Goal: Find specific page/section: Find specific page/section

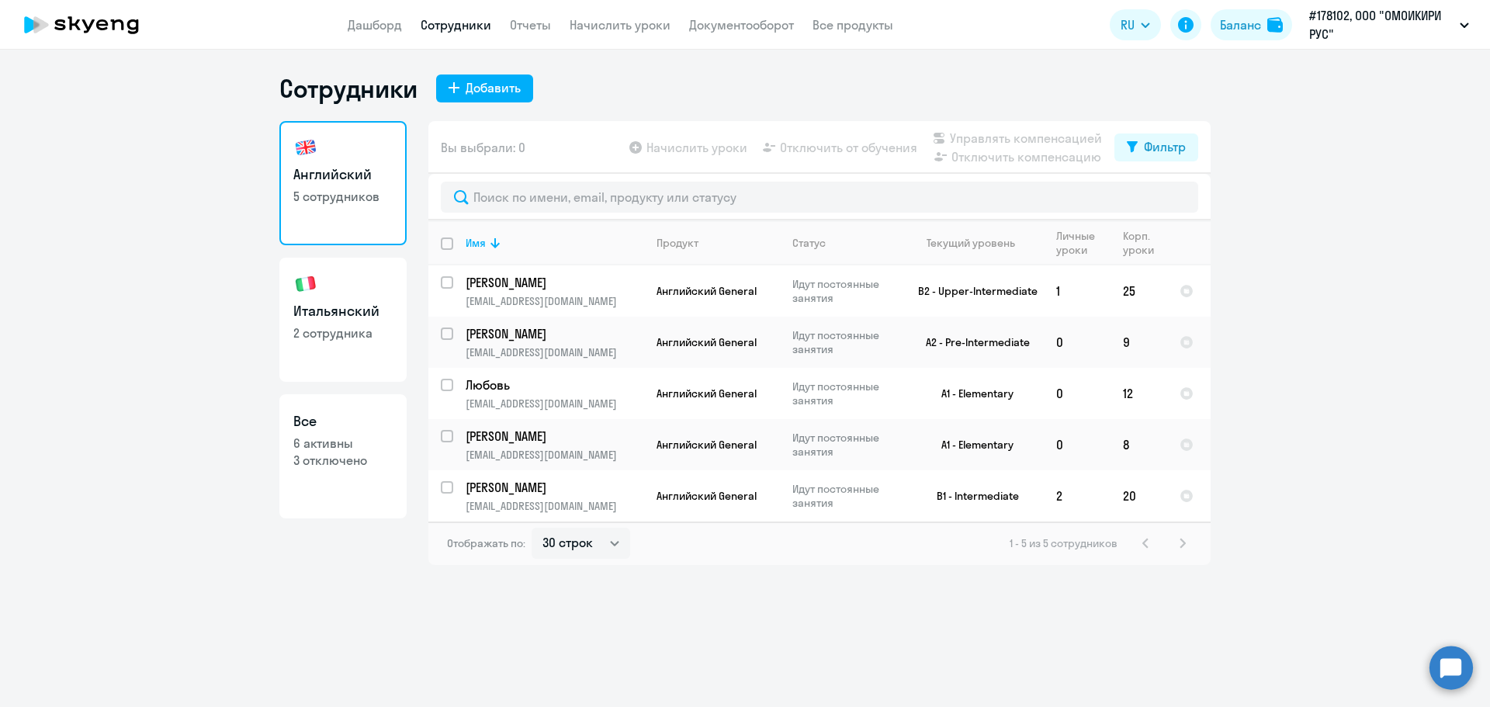
select select "30"
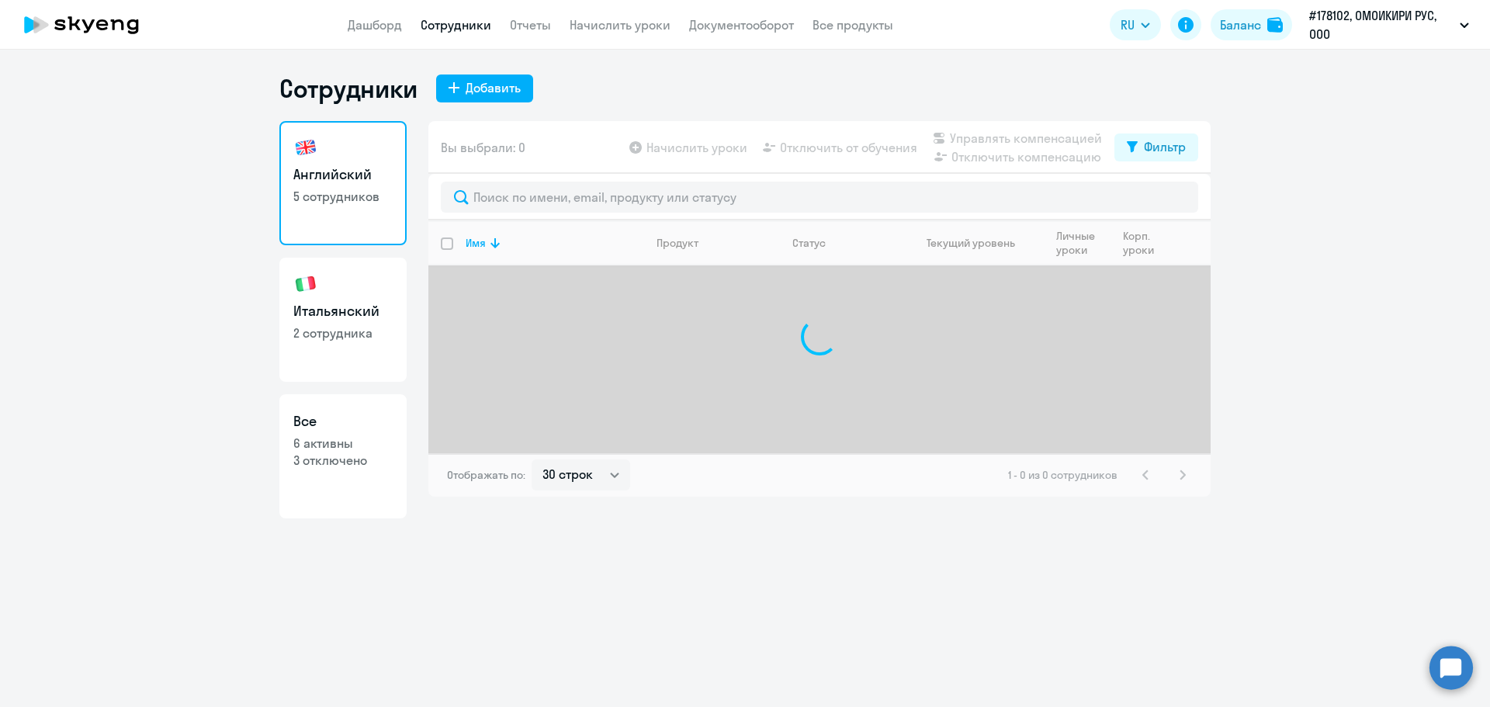
select select "30"
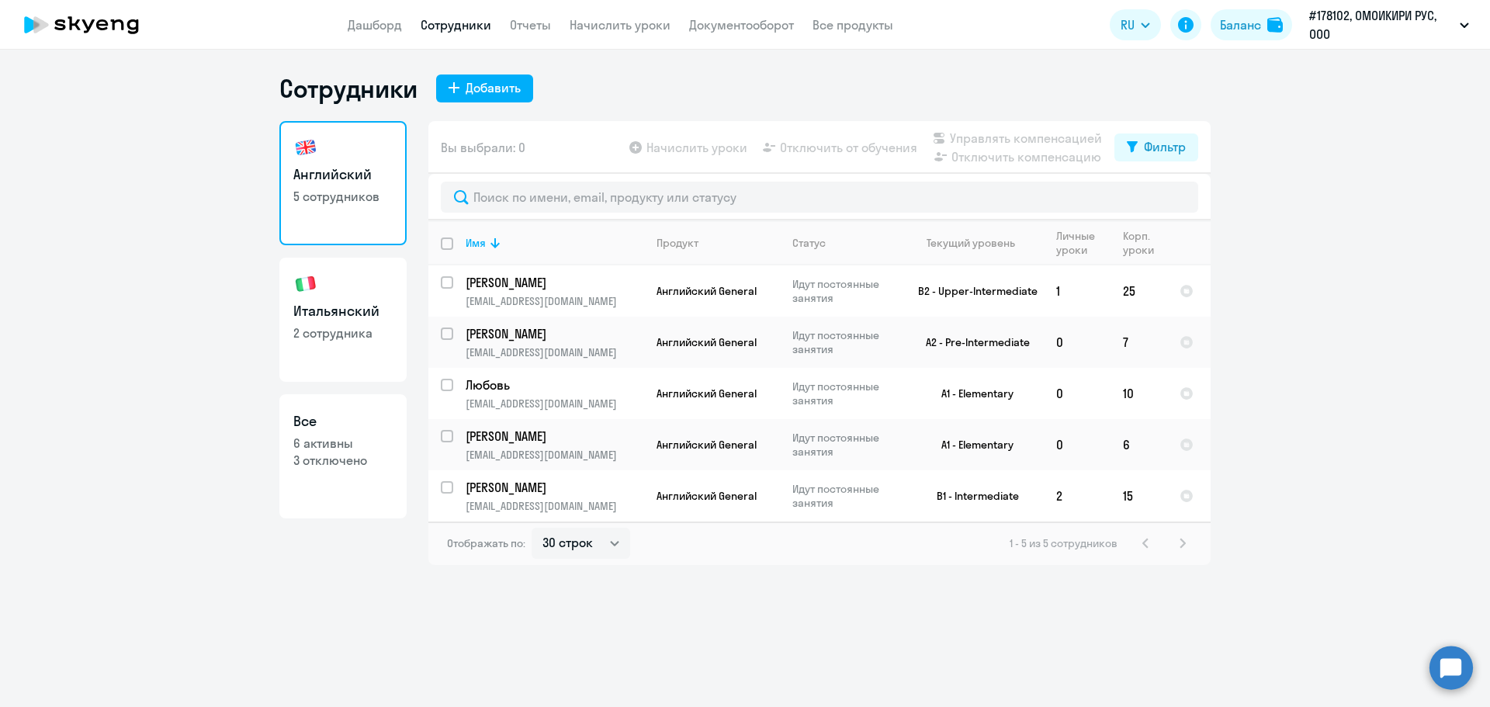
click at [349, 282] on link "Итальянский 2 сотрудника" at bounding box center [342, 320] width 127 height 124
select select "30"
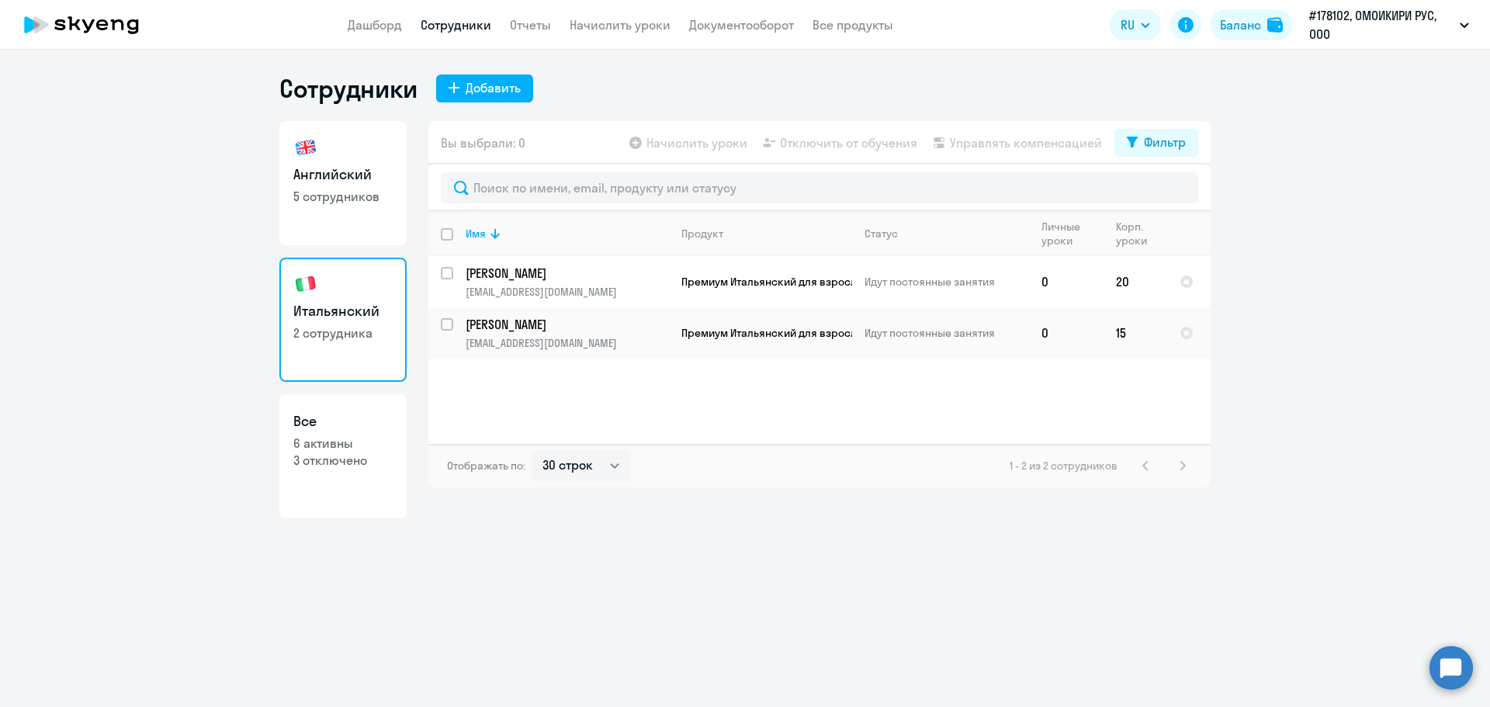
click at [362, 138] on link "Английский 5 сотрудников" at bounding box center [342, 183] width 127 height 124
select select "30"
